Goal: Task Accomplishment & Management: Complete application form

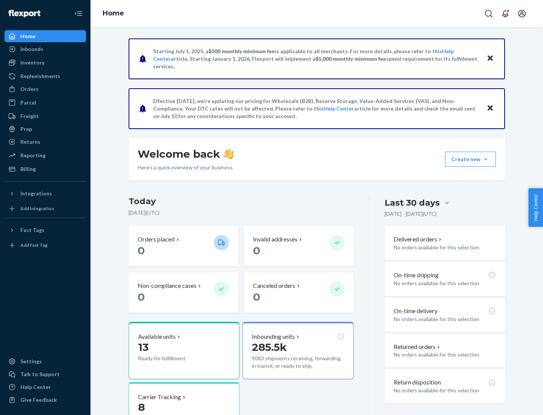
click at [486, 159] on button "Create new Create new inbound Create new order Create new product" at bounding box center [470, 159] width 51 height 15
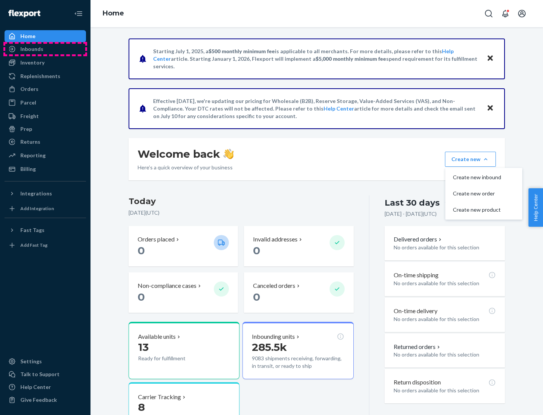
click at [45, 49] on div "Inbounds" at bounding box center [45, 49] width 80 height 11
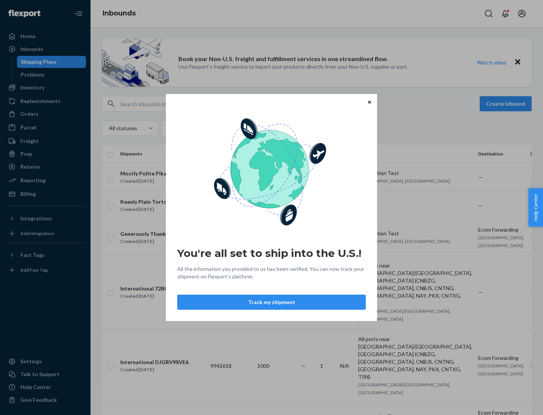
click at [271, 302] on button "Track my shipment" at bounding box center [271, 301] width 189 height 15
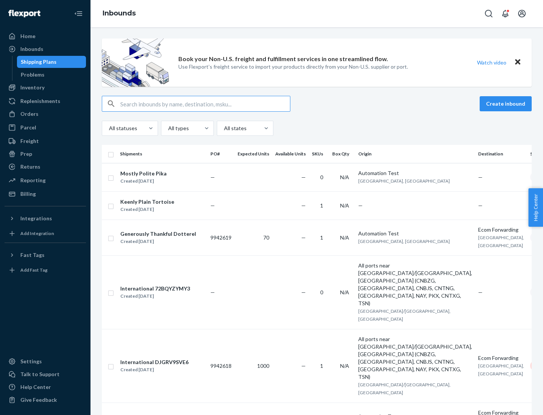
click at [507, 104] on button "Create inbound" at bounding box center [506, 103] width 52 height 15
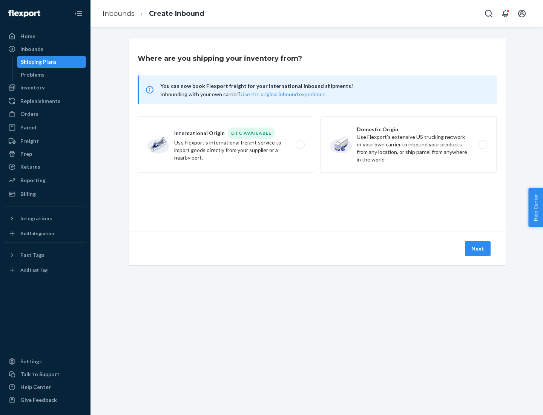
click at [226, 144] on label "International Origin DTC Available Use Flexport's international freight service…" at bounding box center [226, 144] width 176 height 57
click at [300, 144] on input "International Origin DTC Available Use Flexport's international freight service…" at bounding box center [302, 144] width 5 height 5
radio input "true"
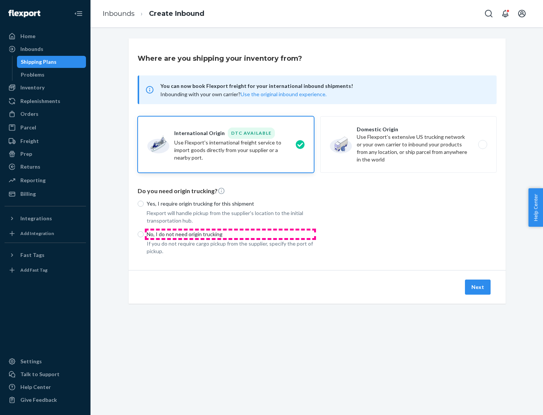
click at [230, 234] on p "No, I do not need origin trucking" at bounding box center [230, 234] width 167 height 8
click at [144, 234] on input "No, I do not need origin trucking" at bounding box center [141, 234] width 6 height 6
radio input "true"
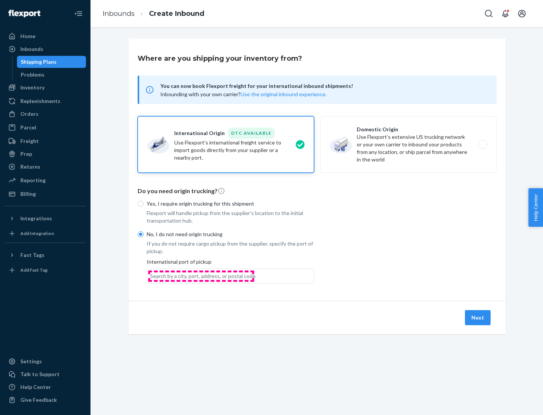
click at [201, 276] on div "Search by a city, port, address, or postal code" at bounding box center [203, 276] width 106 height 8
click at [151, 276] on input "Search by a city, port, address, or postal code" at bounding box center [150, 276] width 1 height 8
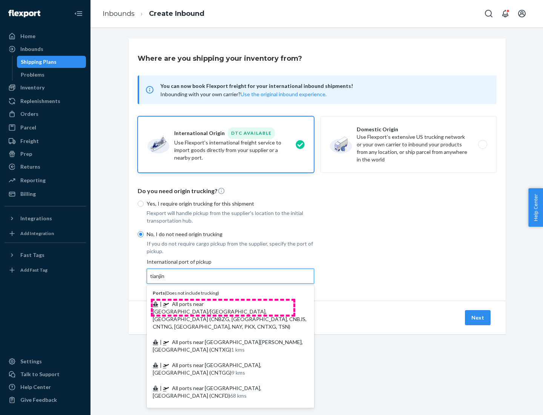
click at [223, 304] on span "| All ports near [GEOGRAPHIC_DATA]/[GEOGRAPHIC_DATA], [GEOGRAPHIC_DATA] (CNBZG,…" at bounding box center [230, 314] width 154 height 29
click at [166, 280] on input "tianjin" at bounding box center [157, 276] width 15 height 8
type input "All ports near [GEOGRAPHIC_DATA]/[GEOGRAPHIC_DATA], [GEOGRAPHIC_DATA] (CNBZG, […"
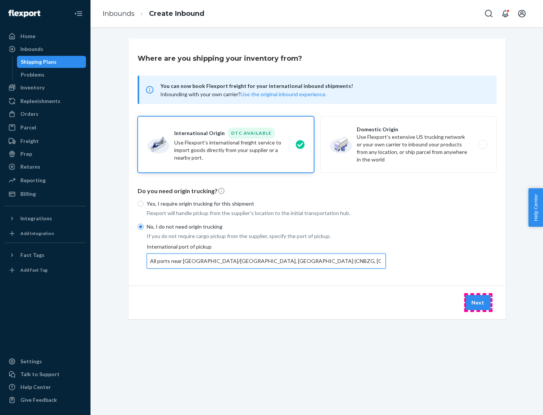
click at [478, 302] on button "Next" at bounding box center [478, 302] width 26 height 15
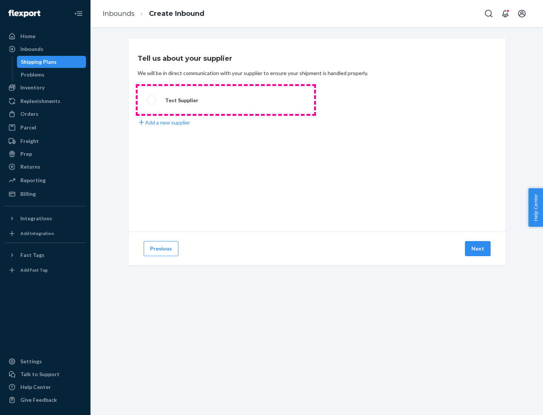
click at [226, 100] on label "Test Supplier" at bounding box center [226, 100] width 176 height 28
click at [152, 100] on input "Test Supplier" at bounding box center [149, 100] width 5 height 5
radio input "true"
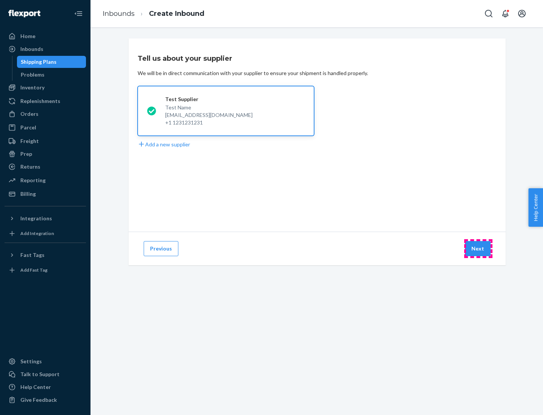
click at [478, 248] on button "Next" at bounding box center [478, 248] width 26 height 15
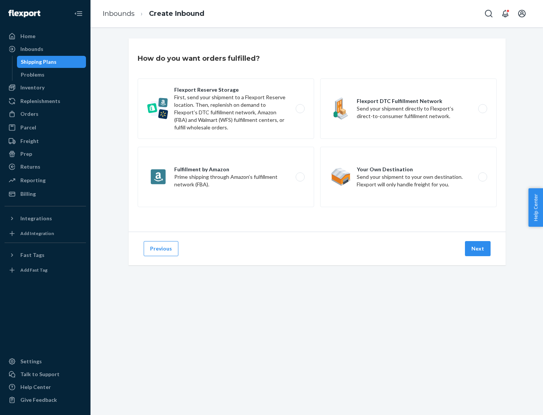
click at [226, 109] on label "Flexport Reserve Storage First, send your shipment to a Flexport Reserve locati…" at bounding box center [226, 108] width 176 height 60
click at [300, 109] on input "Flexport Reserve Storage First, send your shipment to a Flexport Reserve locati…" at bounding box center [302, 108] width 5 height 5
radio input "true"
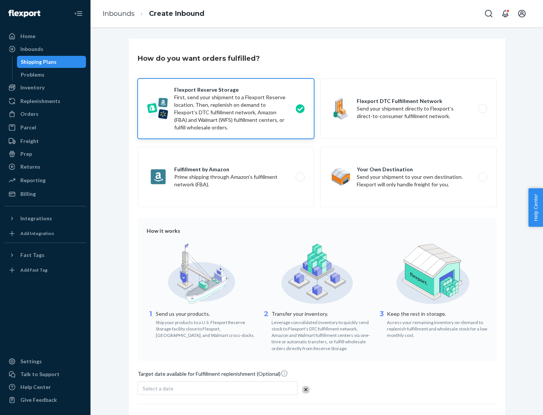
scroll to position [62, 0]
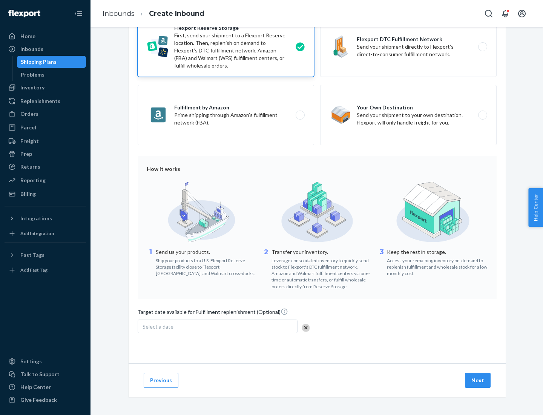
click at [478, 380] on button "Next" at bounding box center [478, 380] width 26 height 15
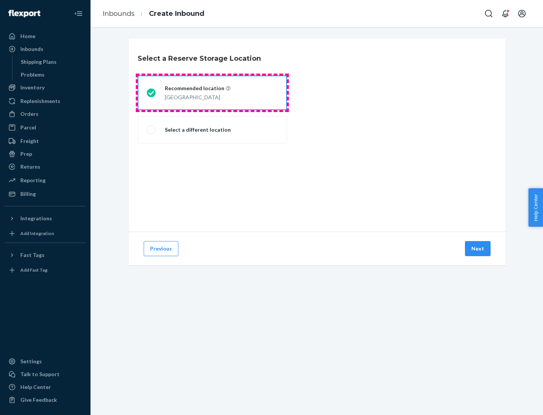
click at [212, 93] on div "[GEOGRAPHIC_DATA]" at bounding box center [198, 96] width 66 height 9
click at [152, 93] on input "Recommended location [GEOGRAPHIC_DATA]" at bounding box center [149, 92] width 5 height 5
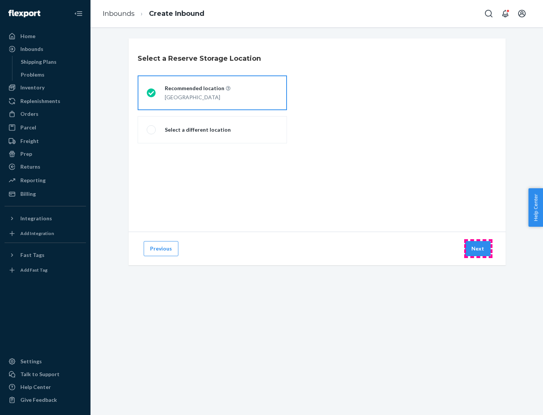
click at [478, 248] on button "Next" at bounding box center [478, 248] width 26 height 15
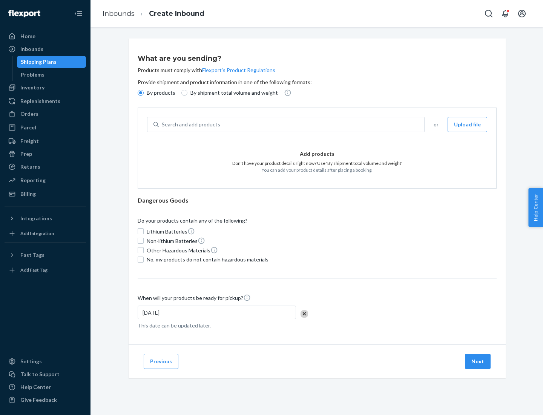
click at [292, 124] on div "Search and add products" at bounding box center [291, 125] width 265 height 14
click at [162, 124] on input "Search and add products" at bounding box center [162, 125] width 1 height 8
click at [183, 93] on input "By shipment total volume and weight" at bounding box center [184, 93] width 6 height 6
radio input "true"
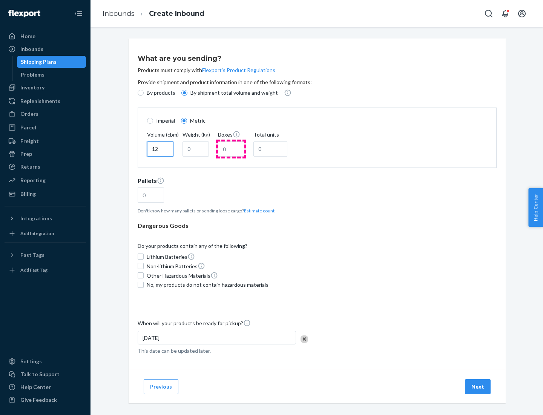
type input "12"
type input "22"
type input "222"
type input "121"
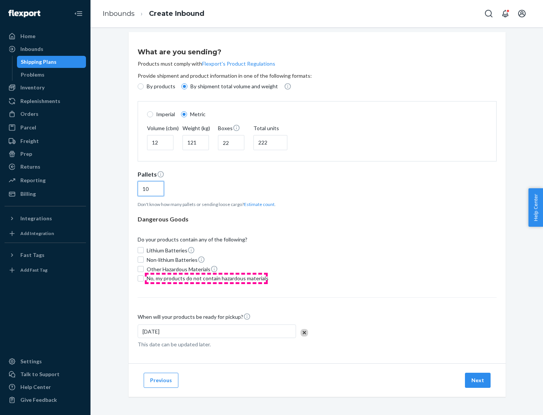
type input "10"
click at [206, 278] on span "No, my products do not contain hazardous materials" at bounding box center [208, 278] width 122 height 8
click at [144, 278] on input "No, my products do not contain hazardous materials" at bounding box center [141, 278] width 6 height 6
checkbox input "true"
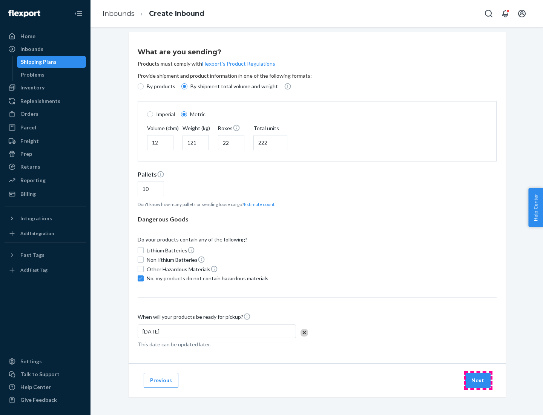
click at [478, 380] on button "Next" at bounding box center [478, 380] width 26 height 15
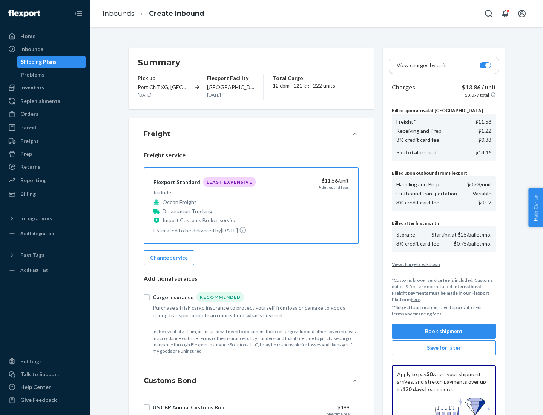
scroll to position [110, 0]
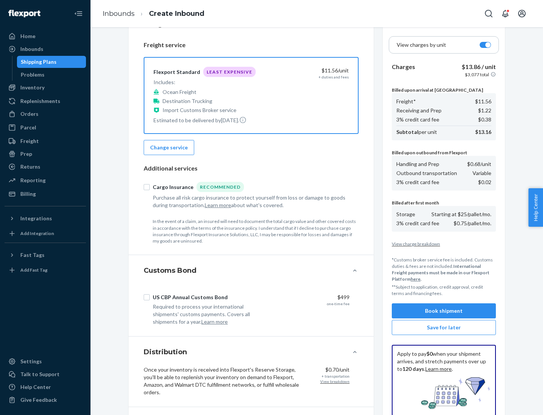
click at [444, 311] on button "Book shipment" at bounding box center [444, 310] width 104 height 15
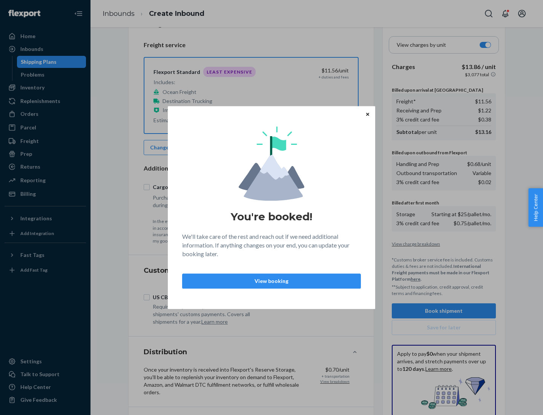
click at [271, 281] on p "View booking" at bounding box center [272, 281] width 166 height 8
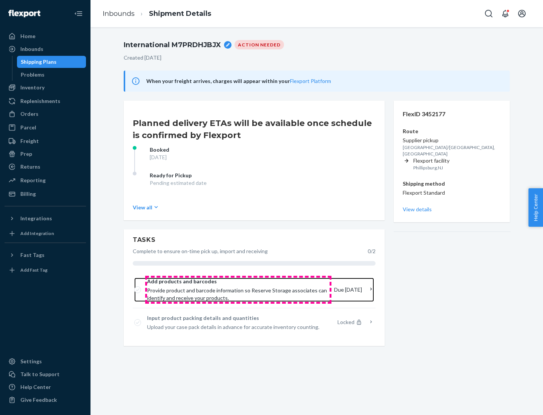
click at [238, 290] on span "Provide product and barcode information so Reserve Storage associates can ident…" at bounding box center [237, 294] width 181 height 15
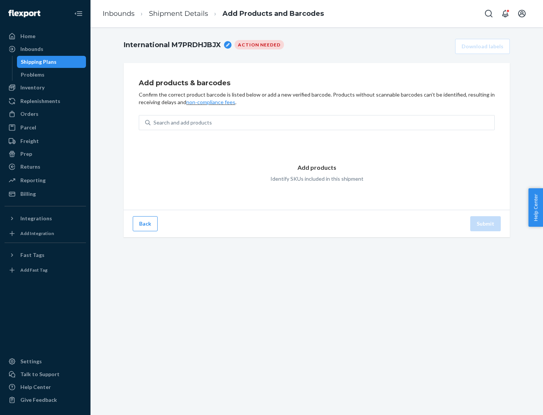
click at [322, 123] on div "Search and add products" at bounding box center [322, 123] width 344 height 14
click at [154, 123] on input "Search and add products" at bounding box center [153, 123] width 1 height 8
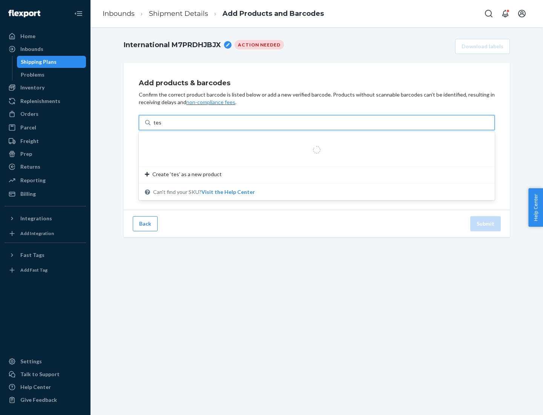
type input "test"
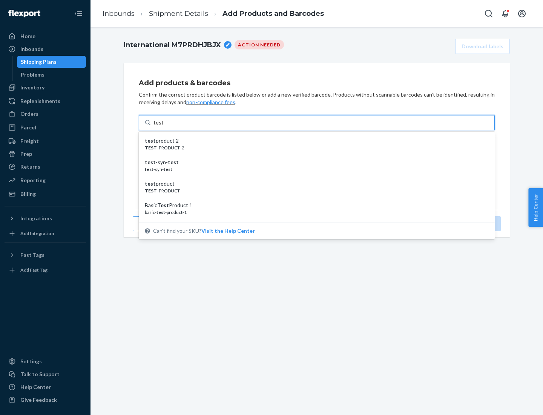
scroll to position [28, 0]
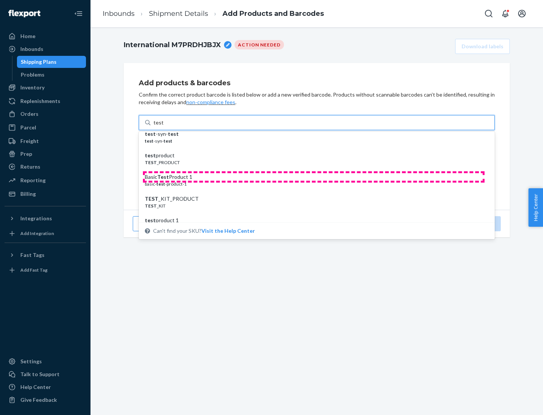
click at [314, 177] on div "Basic Test Product 1" at bounding box center [314, 177] width 338 height 8
click at [163, 126] on input "test" at bounding box center [158, 123] width 10 height 8
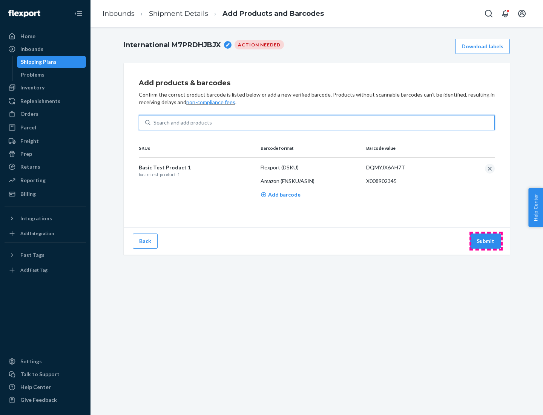
click at [486, 241] on button "Submit" at bounding box center [485, 240] width 31 height 15
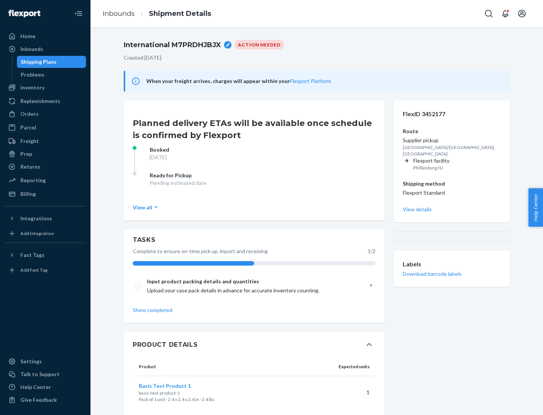
scroll to position [13, 0]
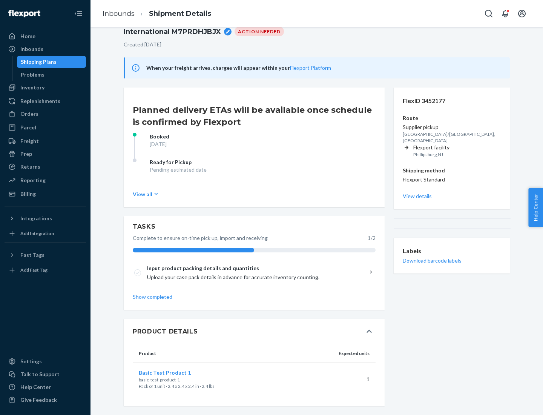
click at [177, 372] on span "Basic Test Product 1" at bounding box center [165, 372] width 52 height 6
